Goal: Transaction & Acquisition: Purchase product/service

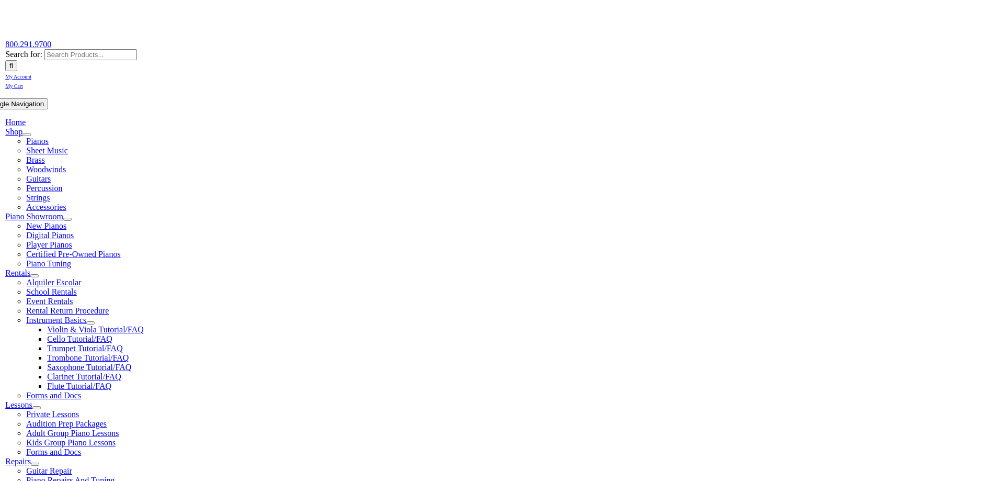
scroll to position [209, 0]
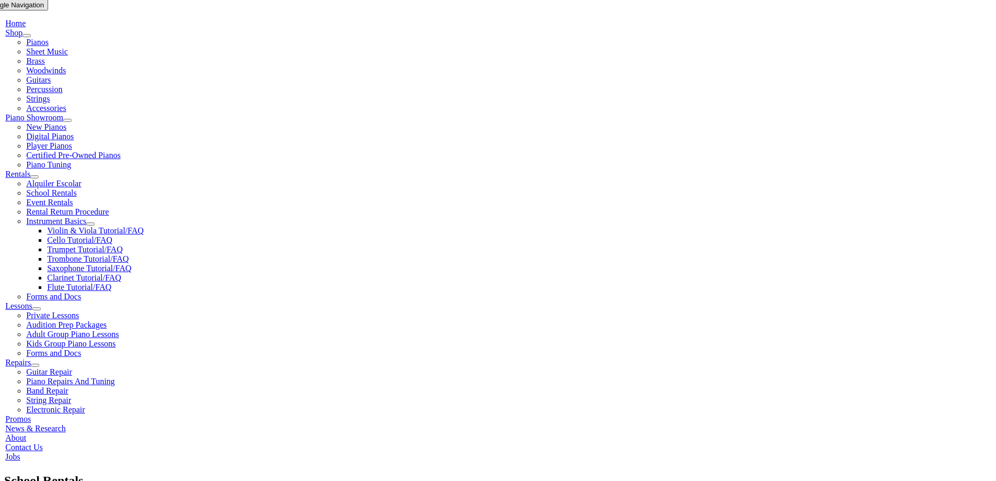
type input "sanfor"
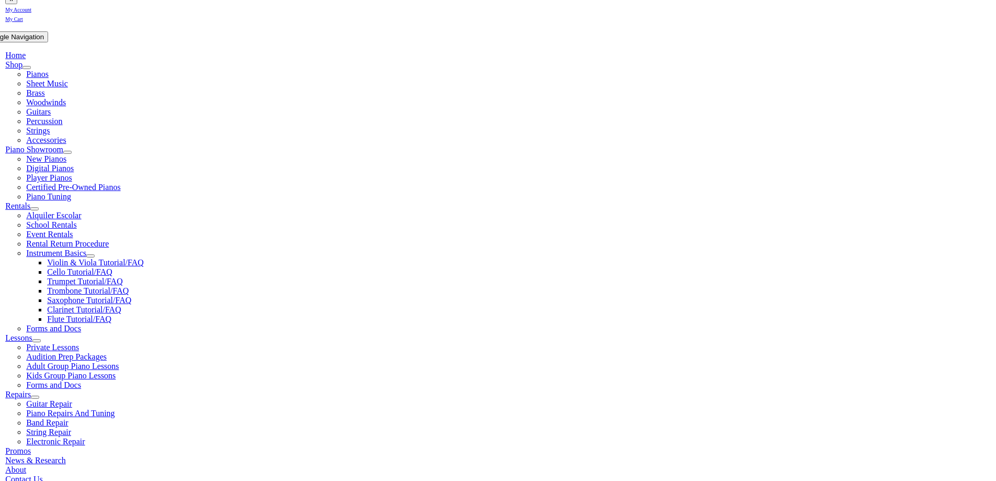
scroll to position [262, 0]
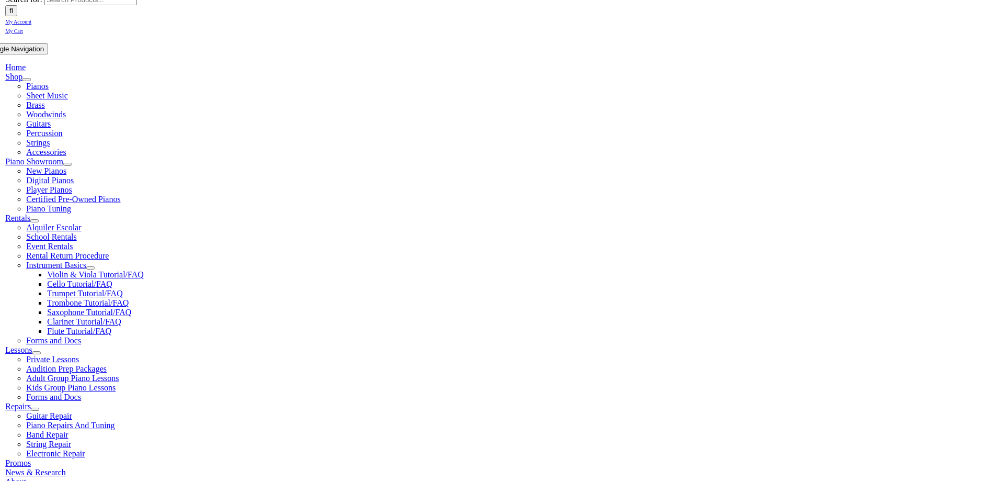
scroll to position [209, 0]
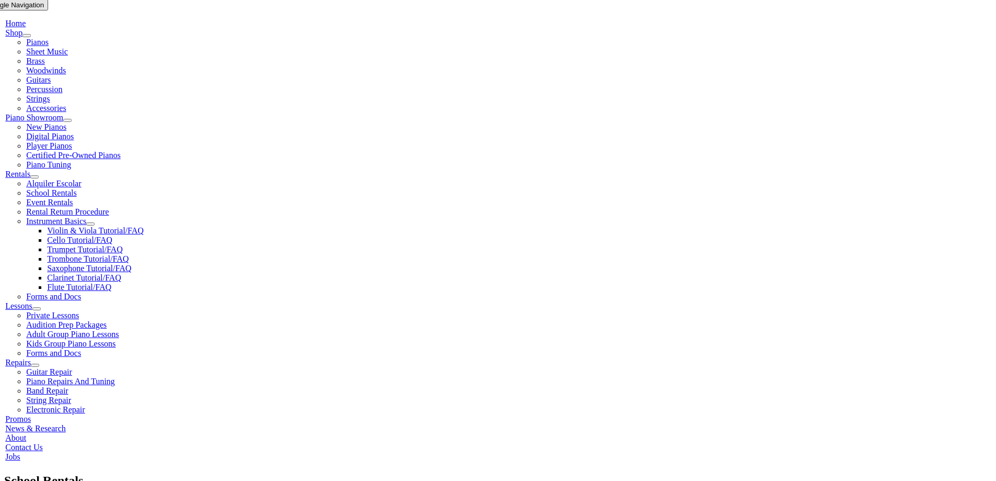
type input "sanfor"
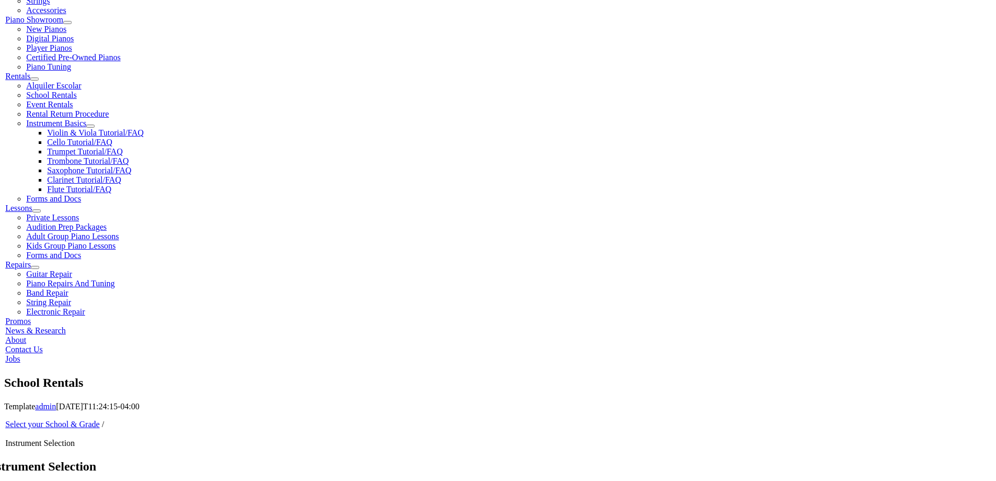
scroll to position [418, 0]
